Goal: Task Accomplishment & Management: Manage account settings

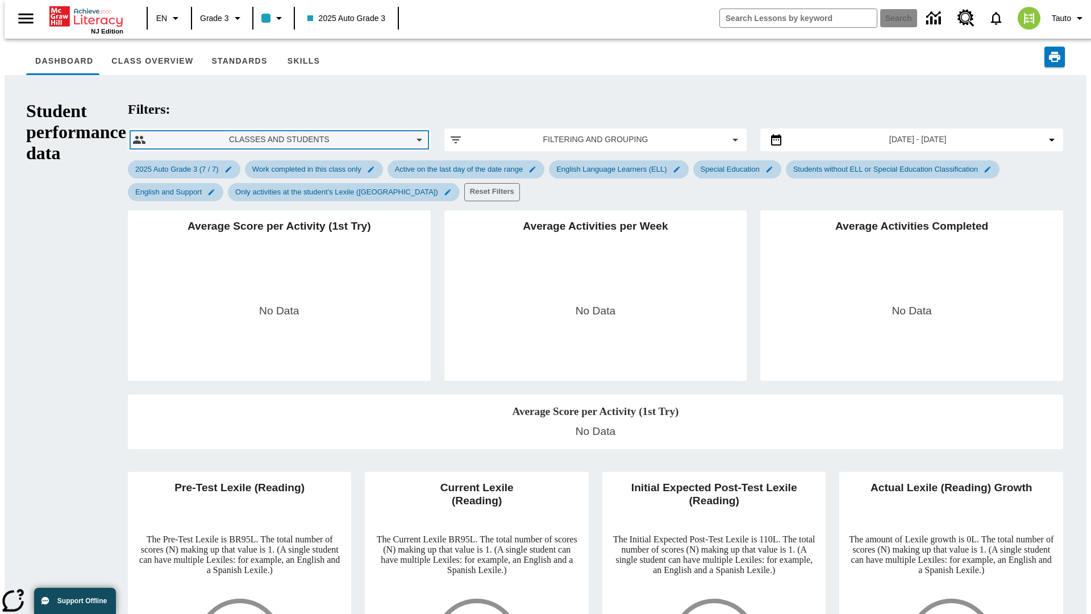
click at [193, 134] on span "Classes and Students" at bounding box center [279, 140] width 248 height 12
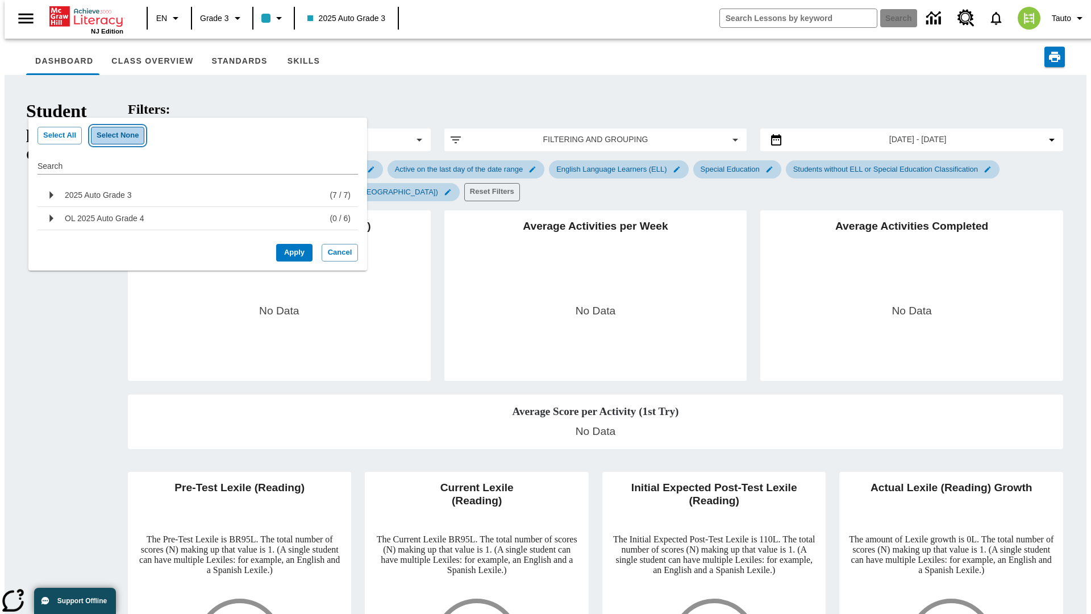
click at [111, 135] on button "Select None" at bounding box center [117, 136] width 53 height 18
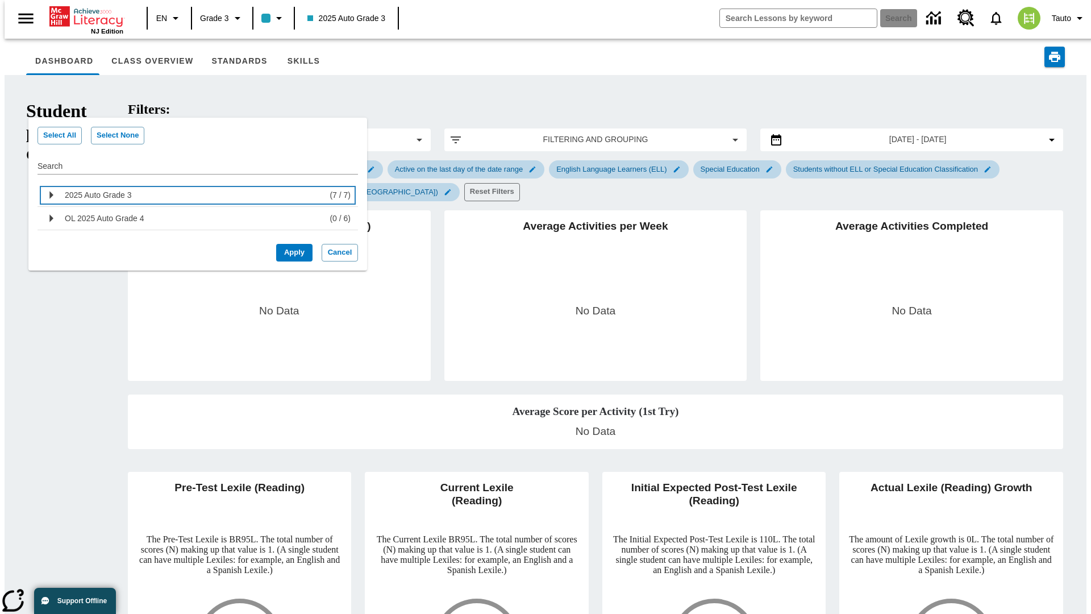
click at [193, 195] on div "2025 Auto Grade 3" at bounding box center [195, 195] width 260 height 18
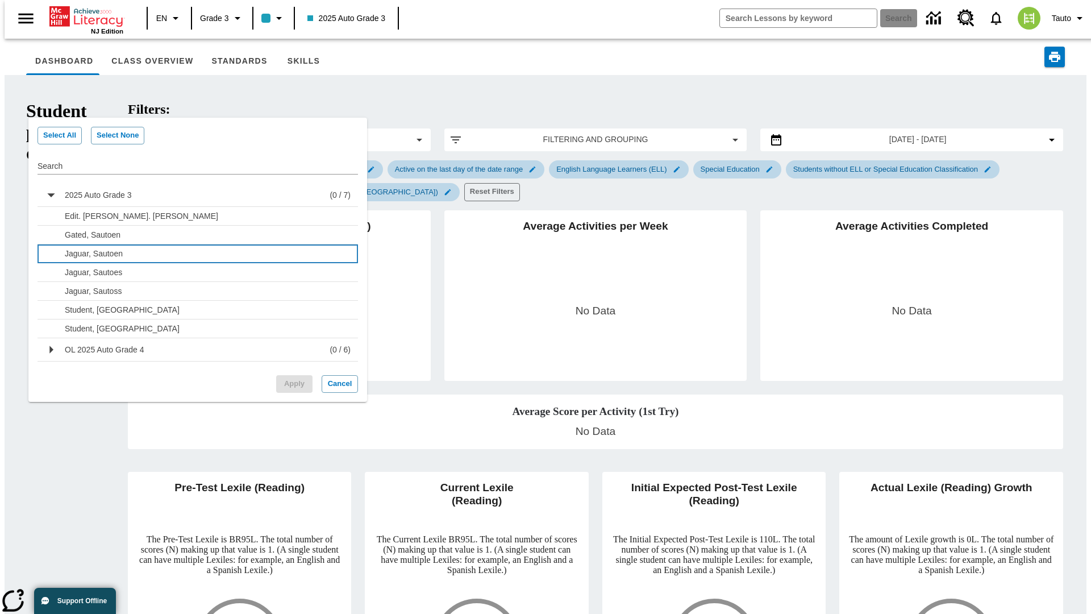
click at [202, 253] on p "Jaguar, Sautoen" at bounding box center [205, 253] width 280 height 11
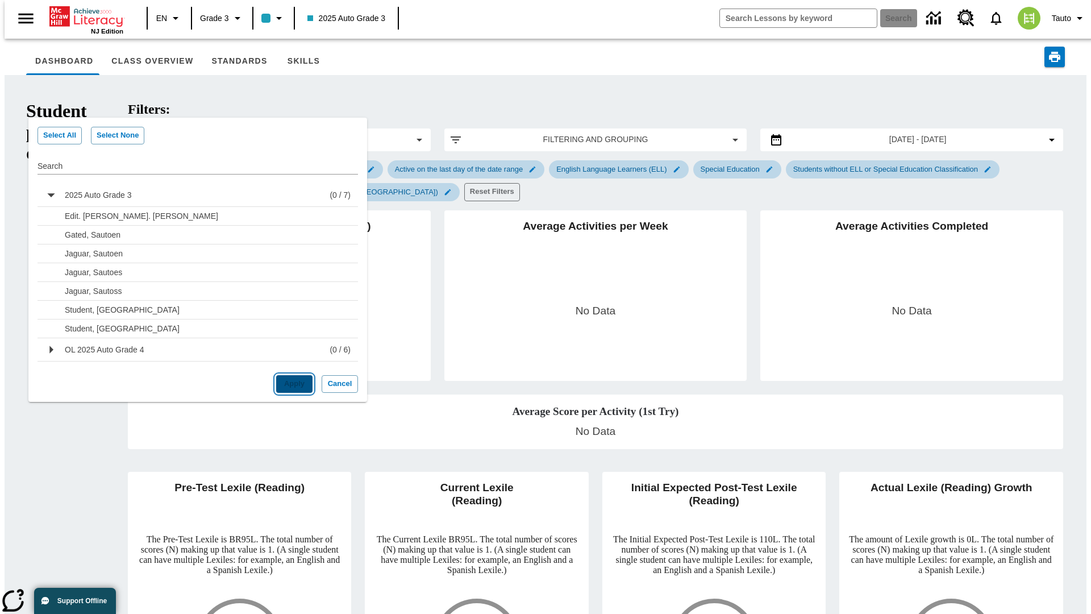
click at [290, 384] on button "Apply" at bounding box center [294, 384] width 36 height 18
